Goal: Information Seeking & Learning: Learn about a topic

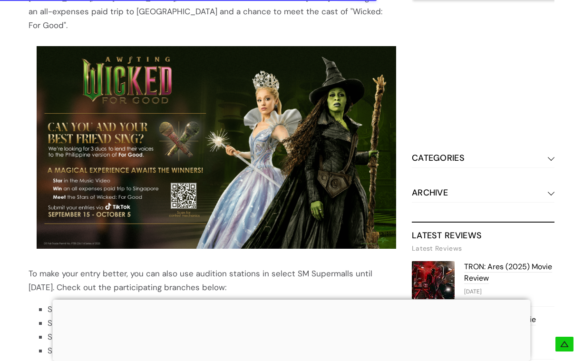
scroll to position [558, 0]
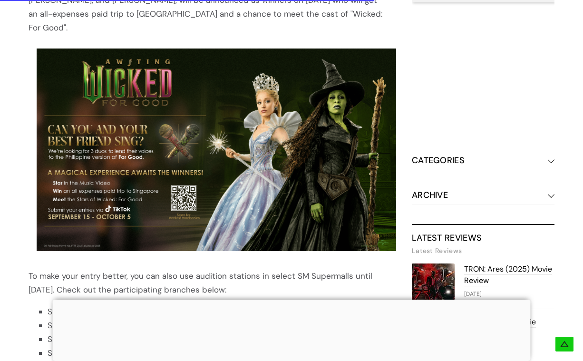
click at [186, 179] on img at bounding box center [217, 150] width 360 height 202
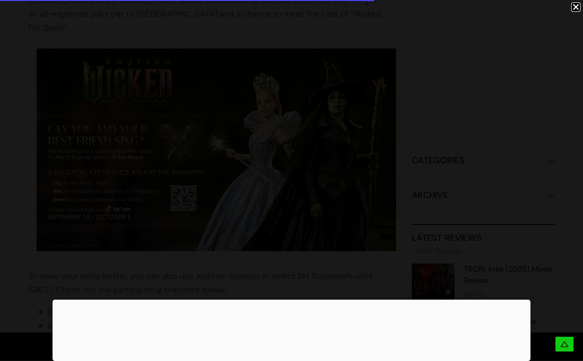
click at [286, 300] on div at bounding box center [292, 300] width 478 height 0
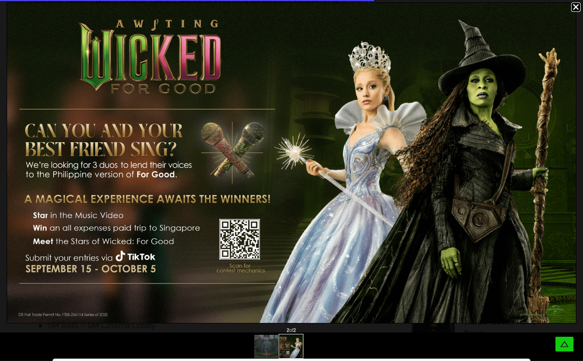
click at [247, 240] on img at bounding box center [291, 163] width 569 height 320
click at [243, 234] on img at bounding box center [291, 163] width 569 height 320
click at [236, 258] on img at bounding box center [291, 163] width 569 height 320
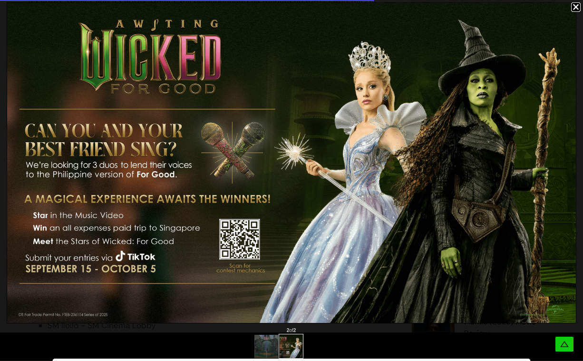
click at [234, 231] on img at bounding box center [291, 163] width 569 height 320
click at [580, 10] on div at bounding box center [577, 7] width 10 height 10
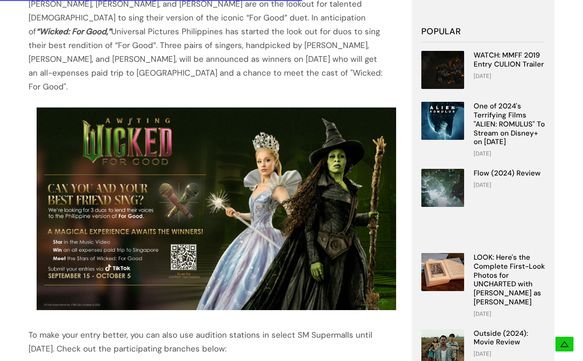
scroll to position [561, 0]
